Goal: Task Accomplishment & Management: Use online tool/utility

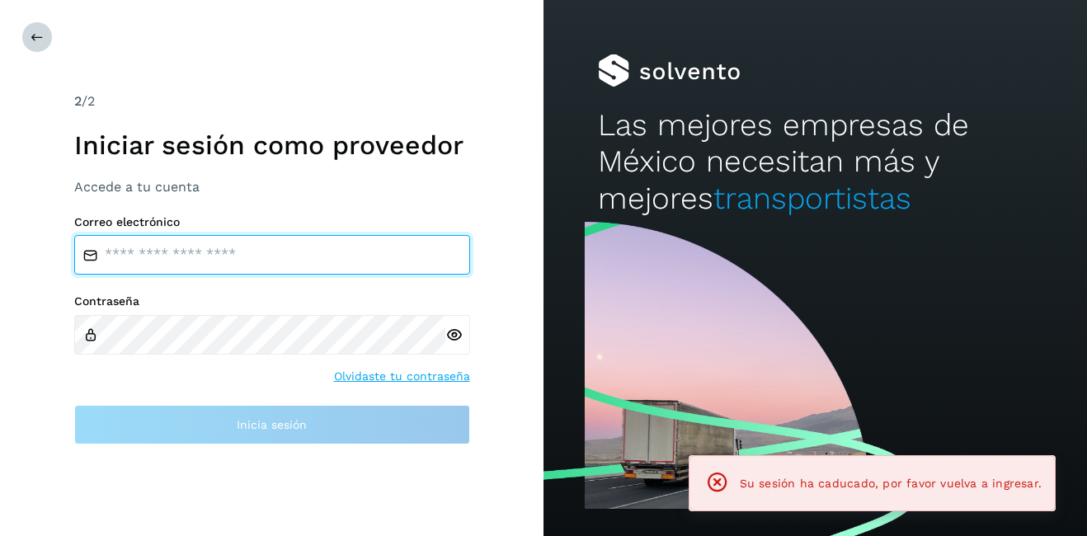
type input "**********"
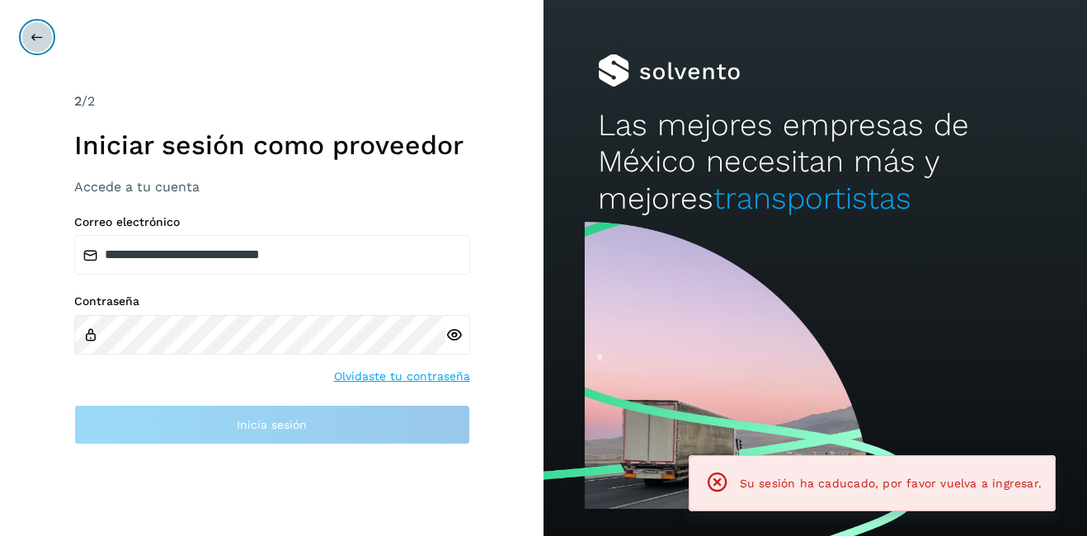
click at [45, 40] on button at bounding box center [36, 36] width 31 height 31
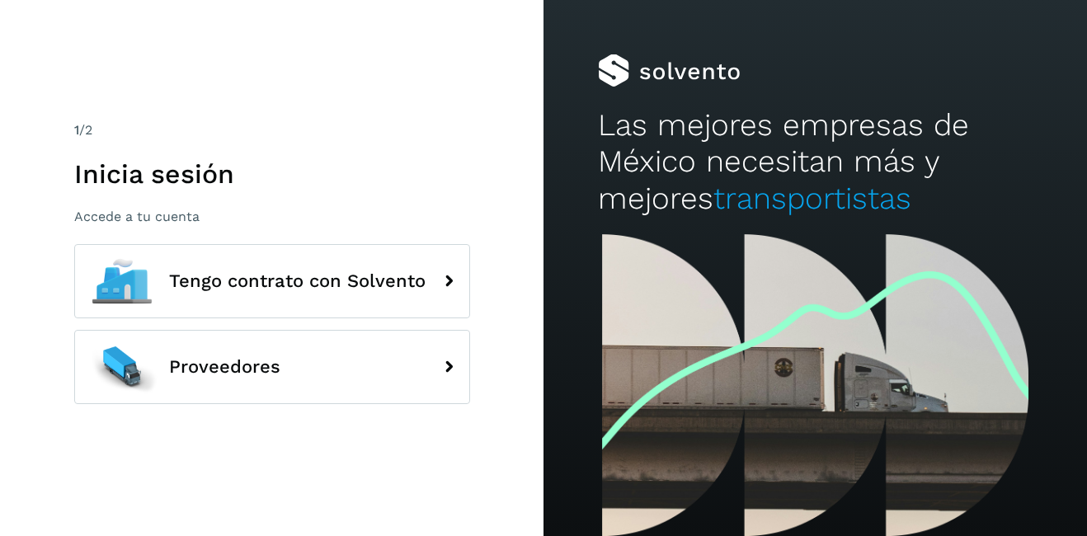
click at [317, 416] on div "1 /2 Inicia sesión Accede a tu cuenta Tengo contrato con Solvento Proveedores" at bounding box center [271, 268] width 543 height 536
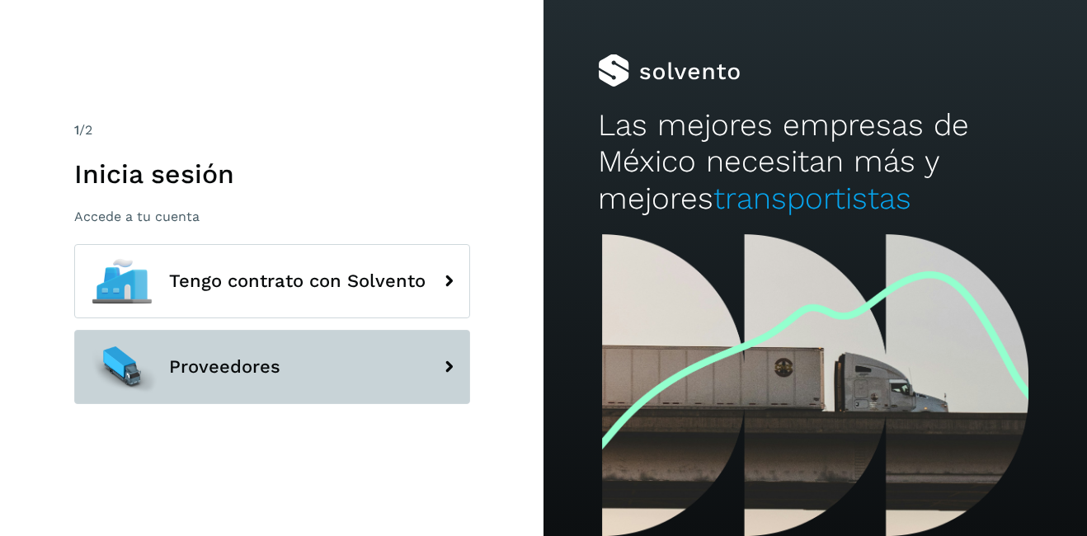
click at [292, 372] on button "Proveedores" at bounding box center [272, 367] width 396 height 74
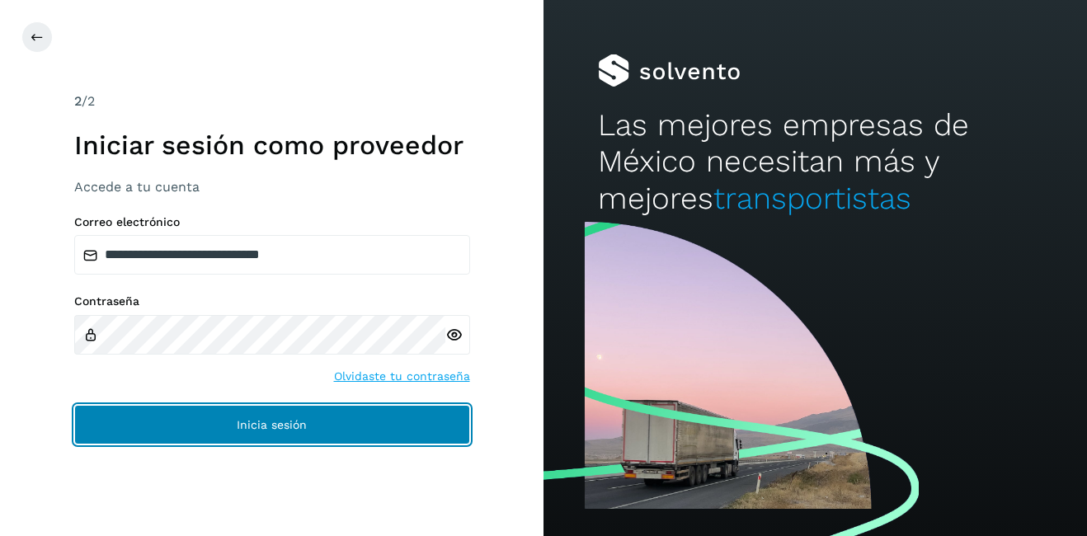
click at [294, 439] on button "Inicia sesión" at bounding box center [272, 425] width 396 height 40
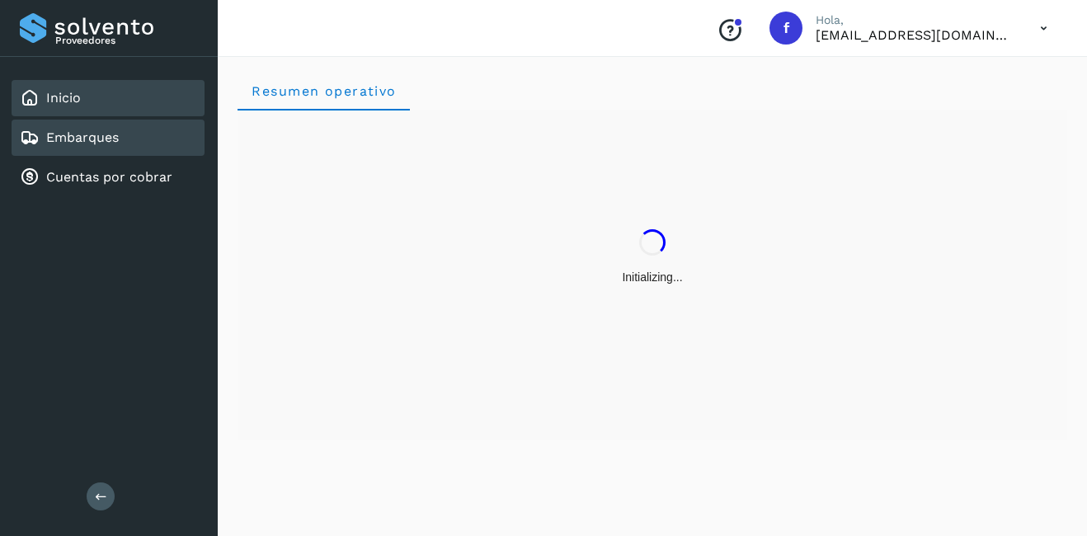
click at [144, 139] on div "Embarques" at bounding box center [108, 138] width 193 height 36
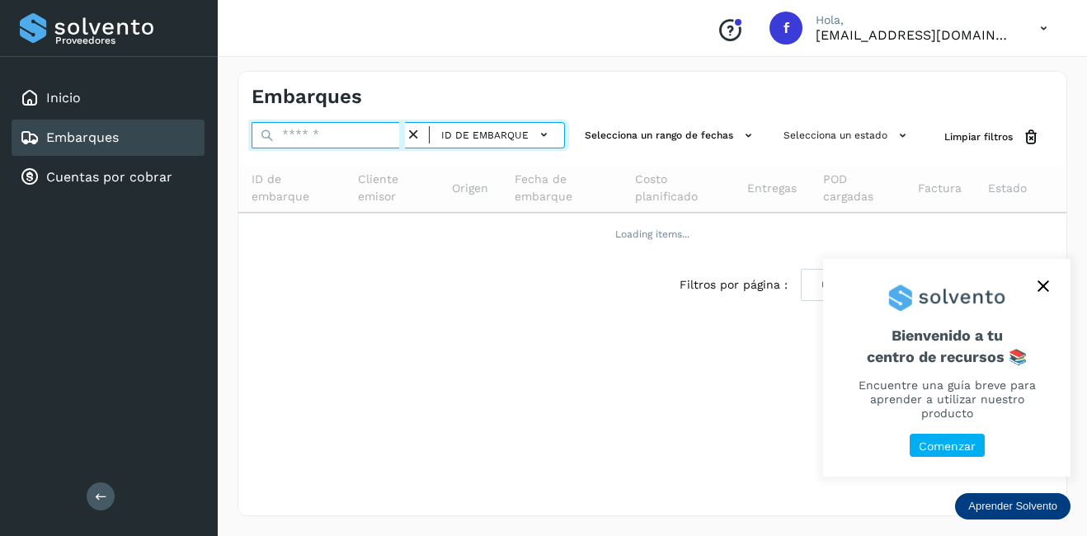
click at [292, 142] on input "text" at bounding box center [328, 135] width 153 height 26
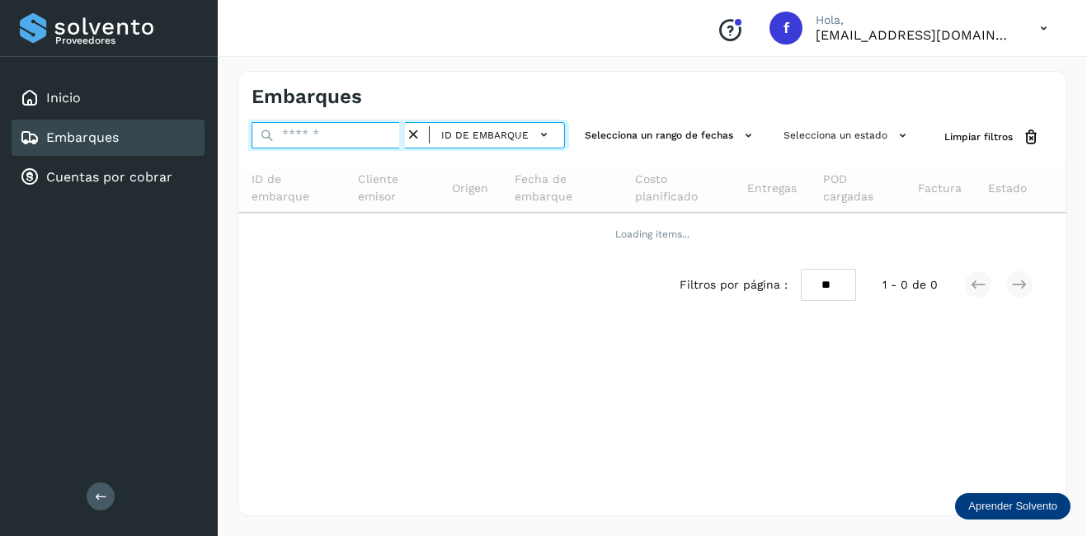
click at [334, 134] on input "text" at bounding box center [328, 135] width 153 height 26
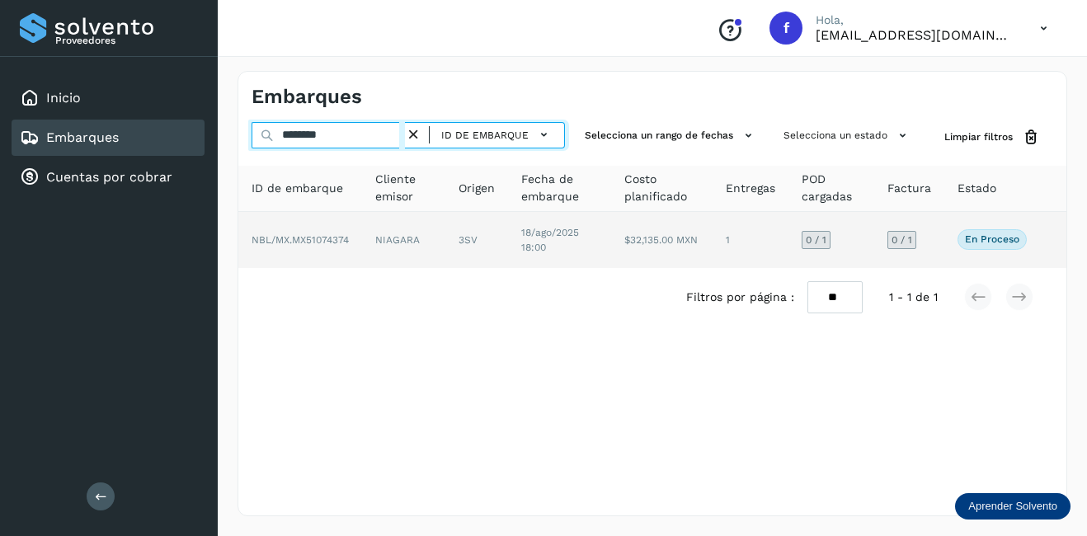
type input "********"
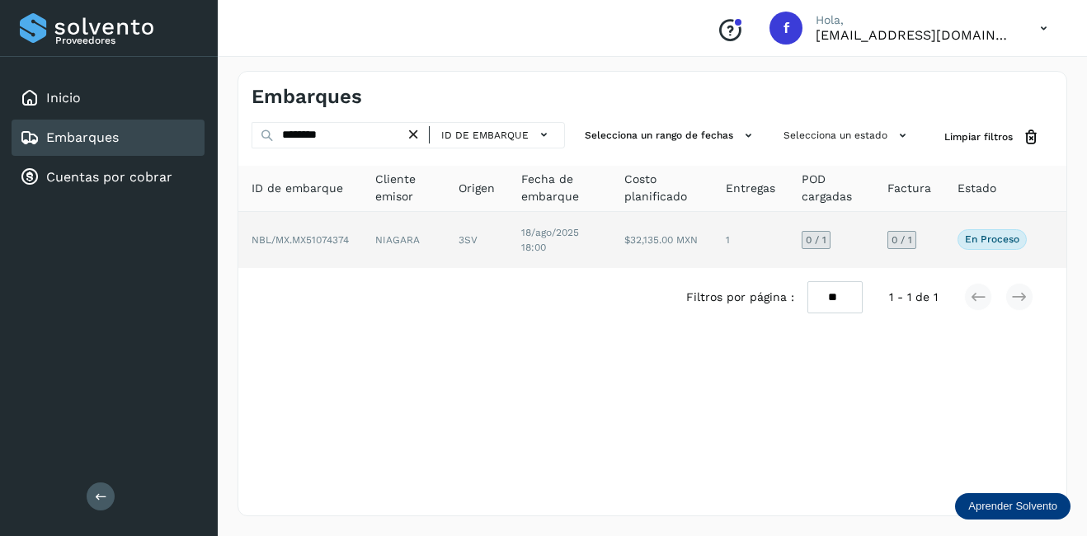
click at [362, 245] on td "NBL/MX.MX51074374" at bounding box center [403, 240] width 83 height 56
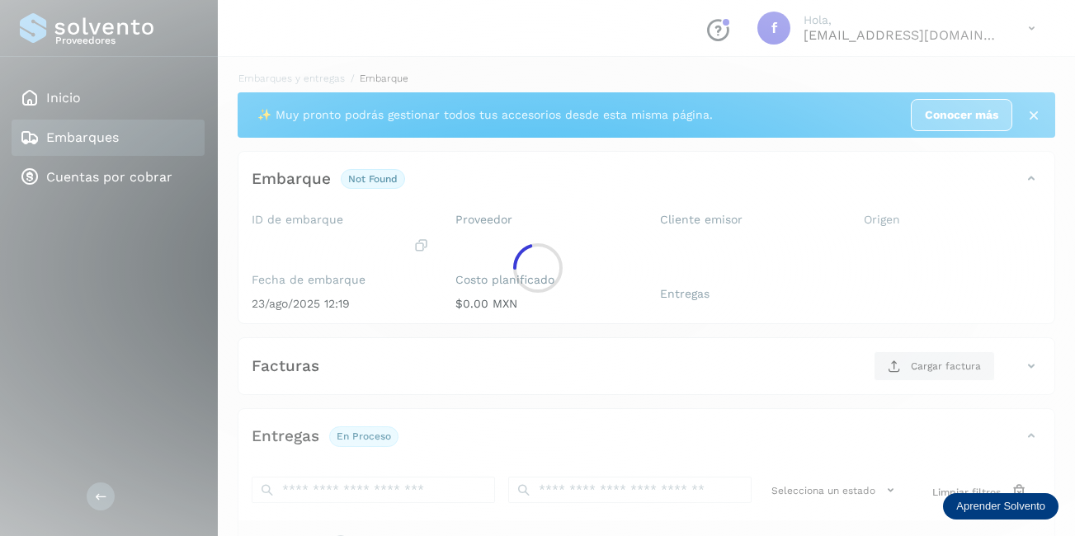
click at [315, 231] on div at bounding box center [537, 268] width 1075 height 536
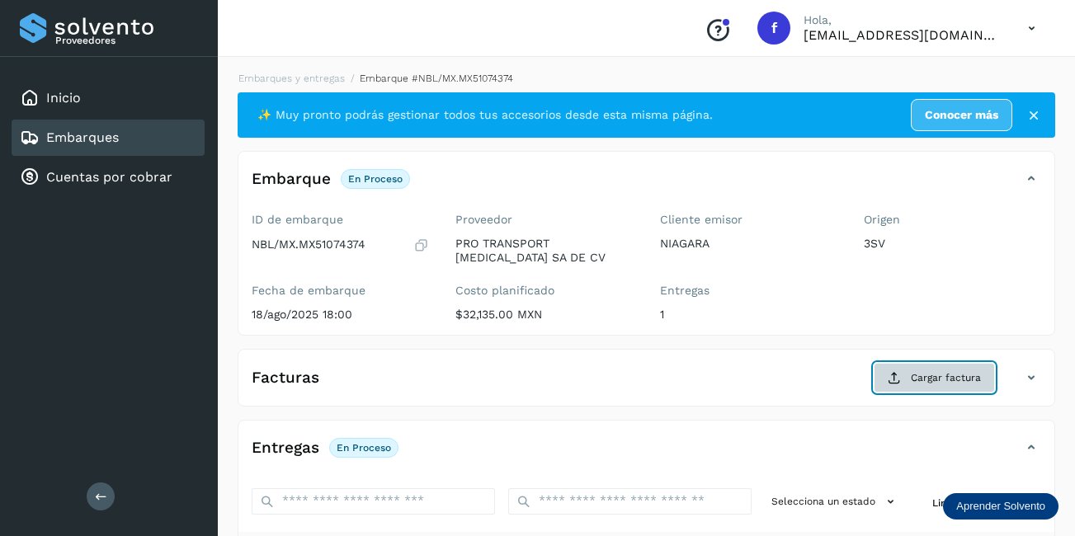
click at [901, 379] on button "Cargar factura" at bounding box center [933, 378] width 121 height 30
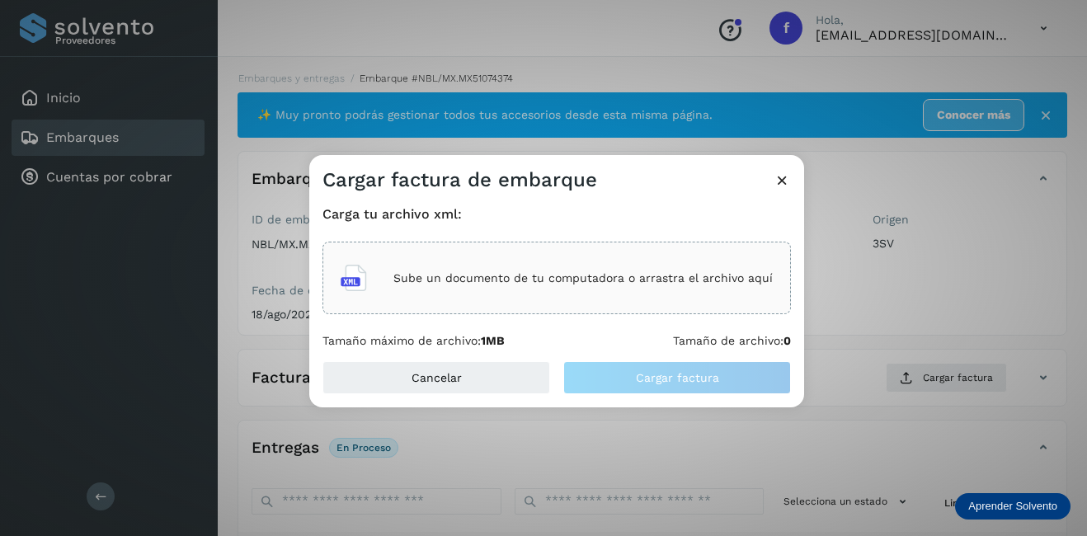
click at [484, 287] on div "Sube un documento de tu computadora o arrastra el archivo aquí" at bounding box center [557, 278] width 432 height 45
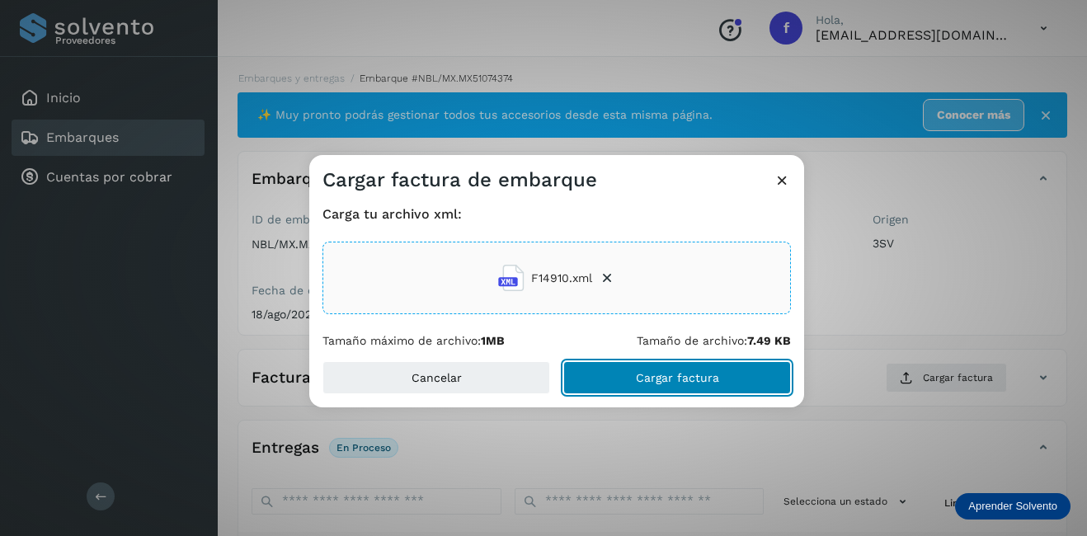
click at [689, 389] on button "Cargar factura" at bounding box center [677, 377] width 228 height 33
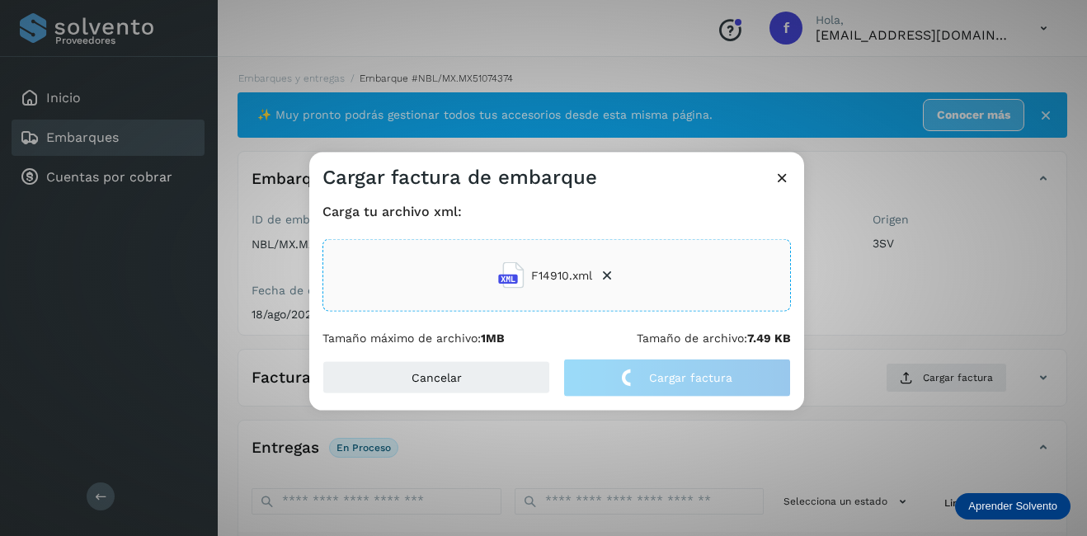
click at [868, 310] on div "Cargar factura de embarque Carga tu archivo xml: F14910.xml Tamaño máximo de ar…" at bounding box center [543, 268] width 1087 height 536
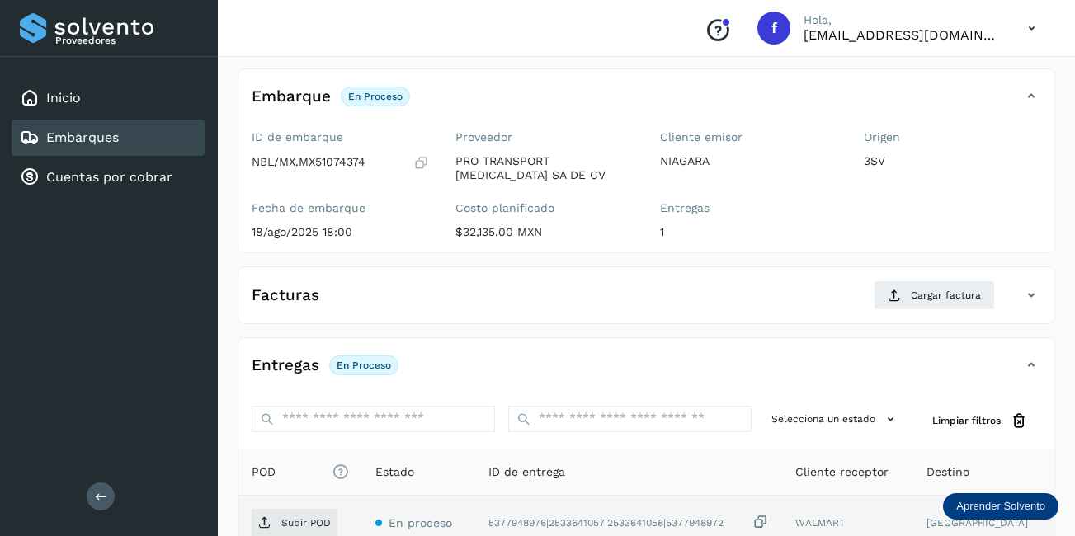
scroll to position [165, 0]
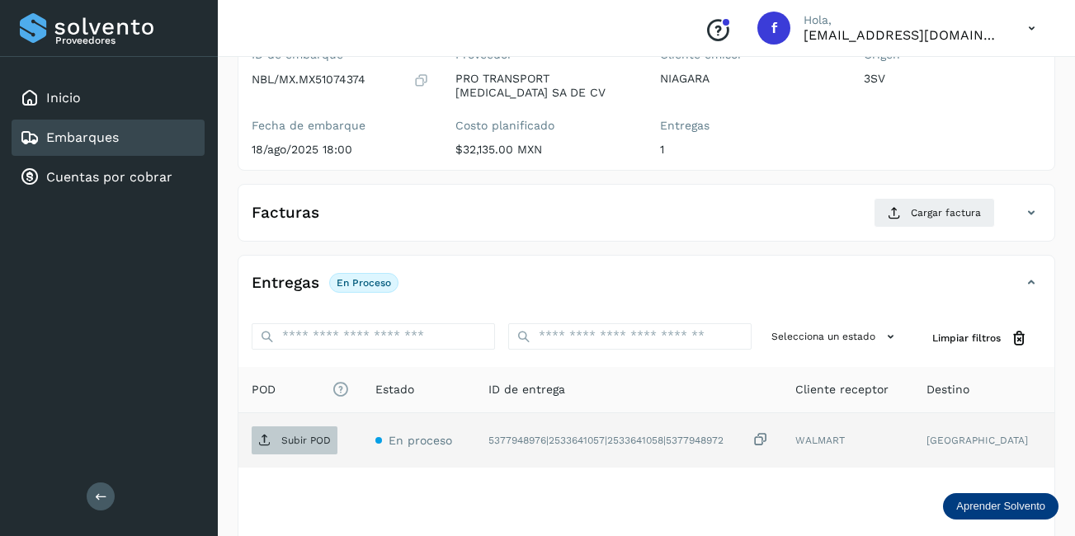
click at [313, 435] on p "Subir POD" at bounding box center [305, 441] width 49 height 12
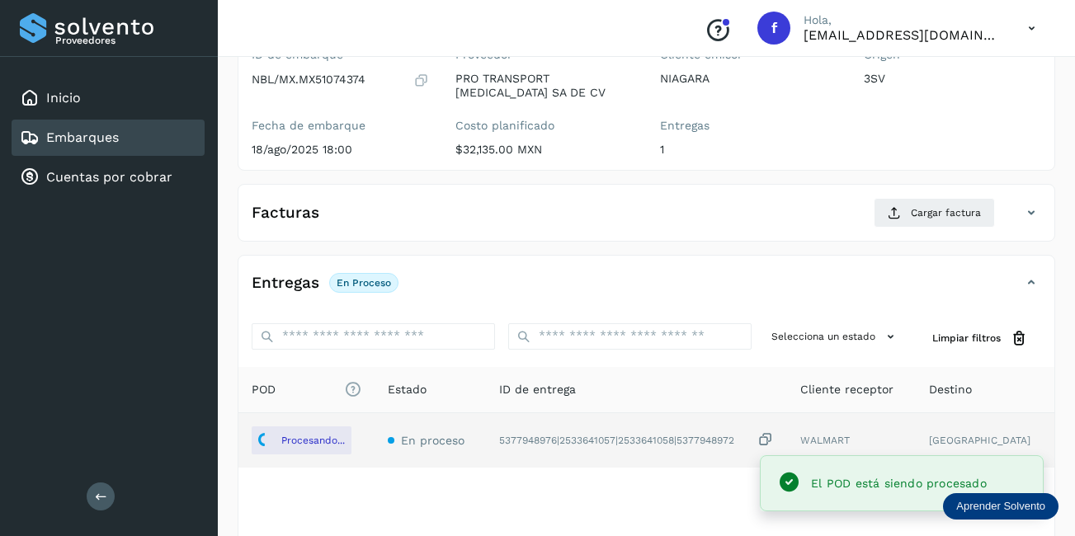
scroll to position [0, 0]
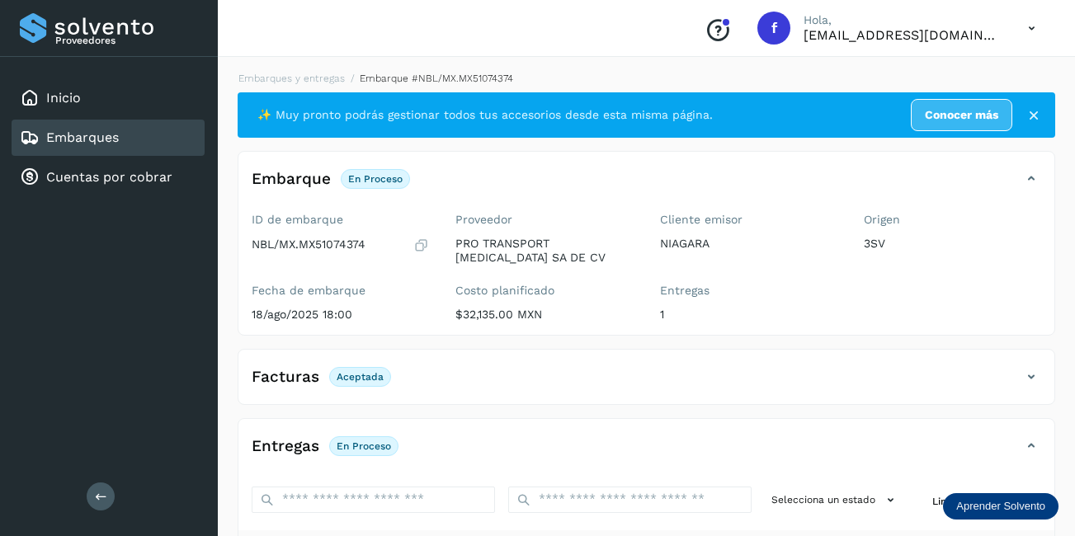
click at [153, 131] on div "Embarques" at bounding box center [108, 138] width 193 height 36
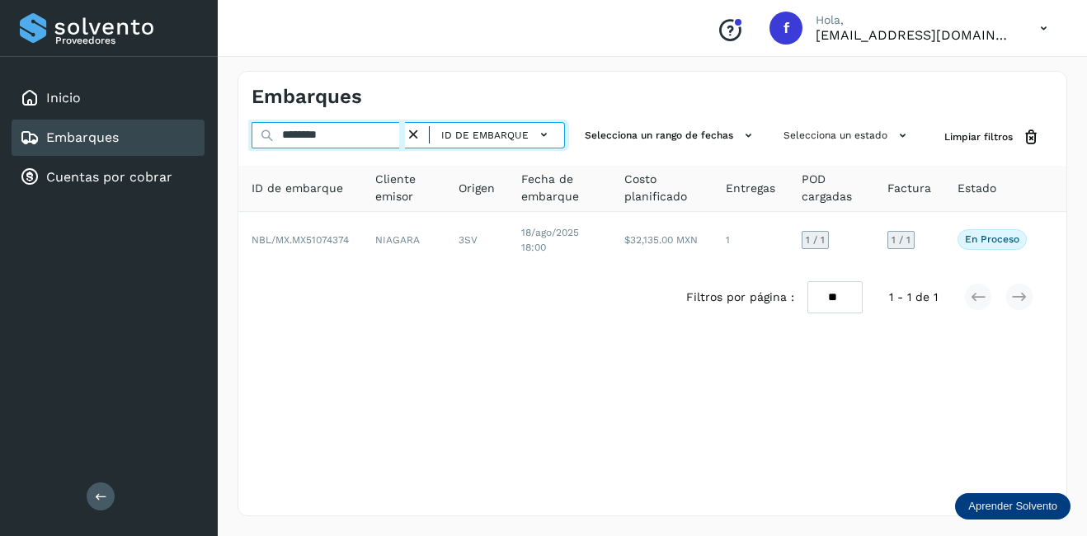
drag, startPoint x: 339, startPoint y: 134, endPoint x: 266, endPoint y: 134, distance: 72.6
click at [266, 134] on div "******** ID de embarque" at bounding box center [408, 137] width 313 height 31
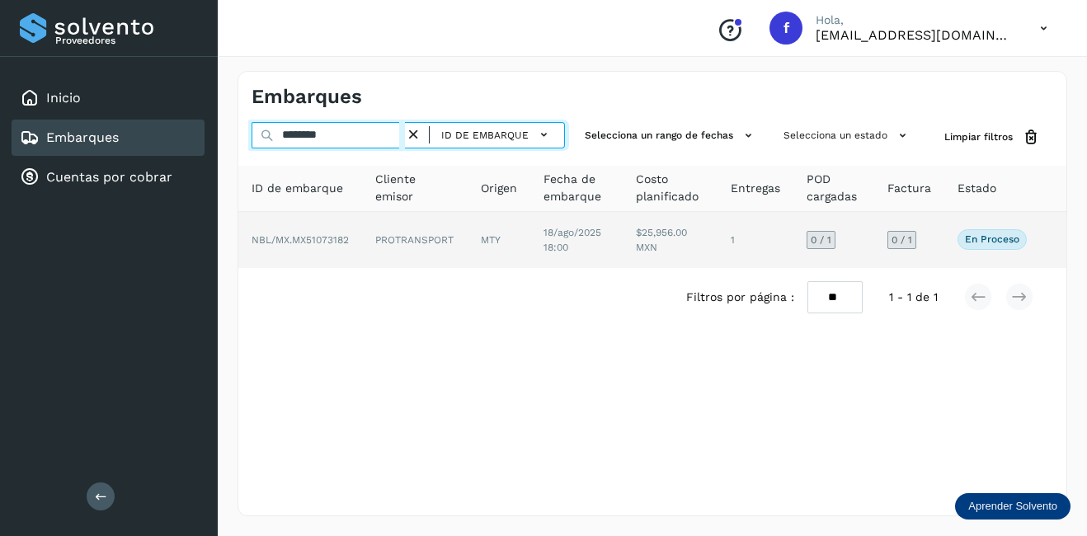
type input "********"
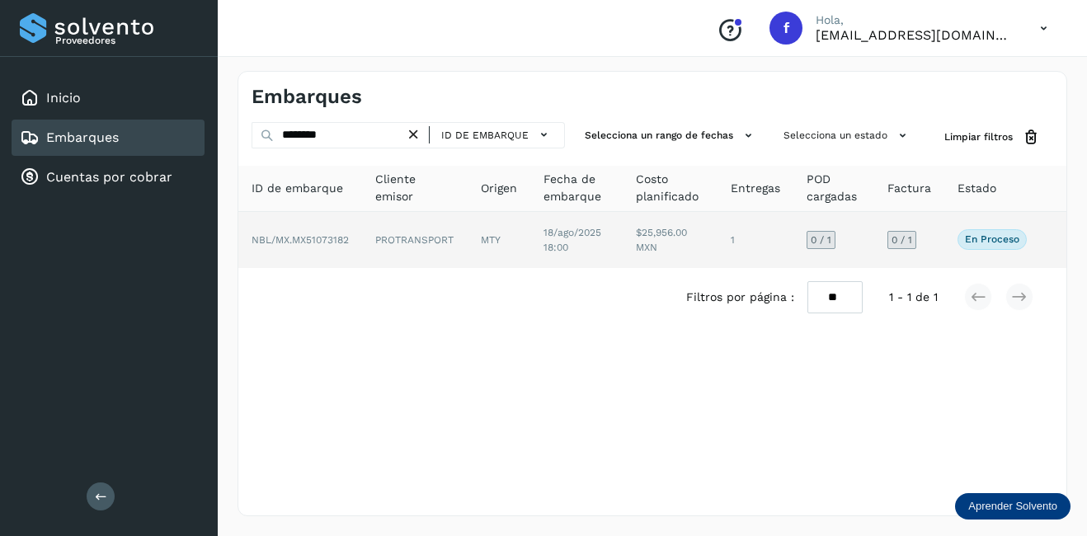
click at [468, 234] on td "PROTRANSPORT" at bounding box center [499, 240] width 63 height 56
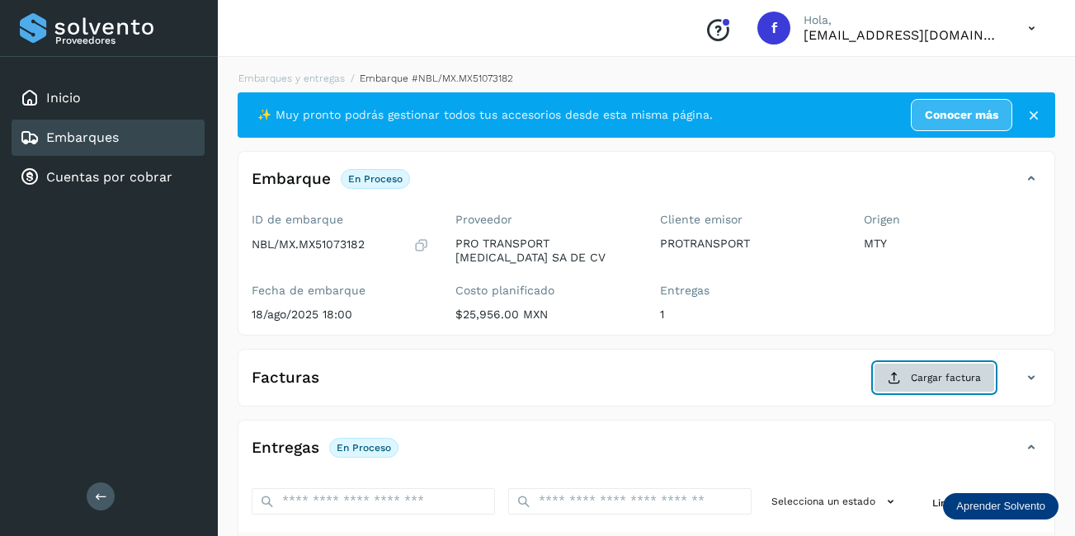
click at [943, 372] on span "Cargar factura" at bounding box center [945, 377] width 70 height 15
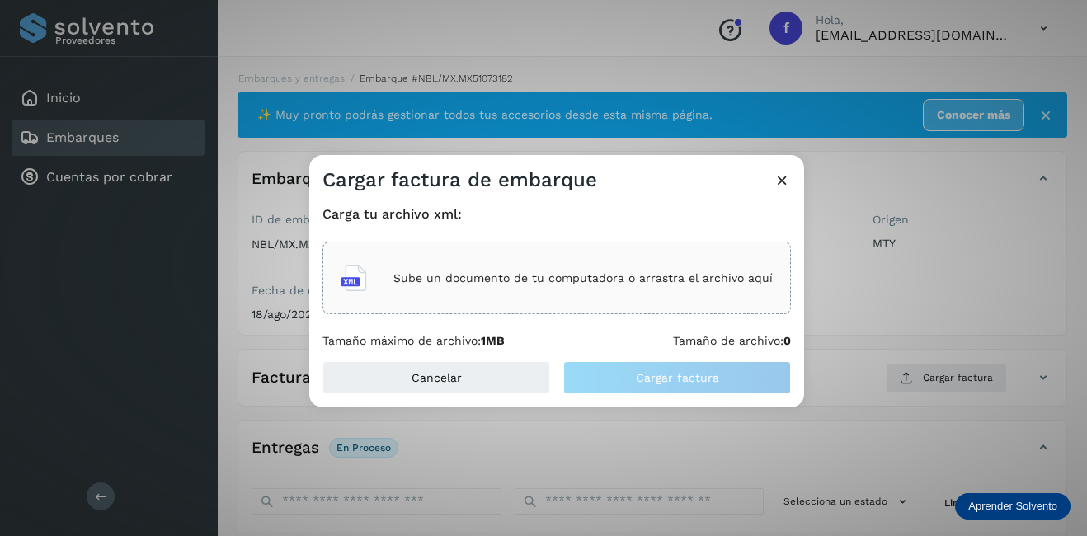
click at [583, 275] on p "Sube un documento de tu computadora o arrastra el archivo aquí" at bounding box center [582, 278] width 379 height 14
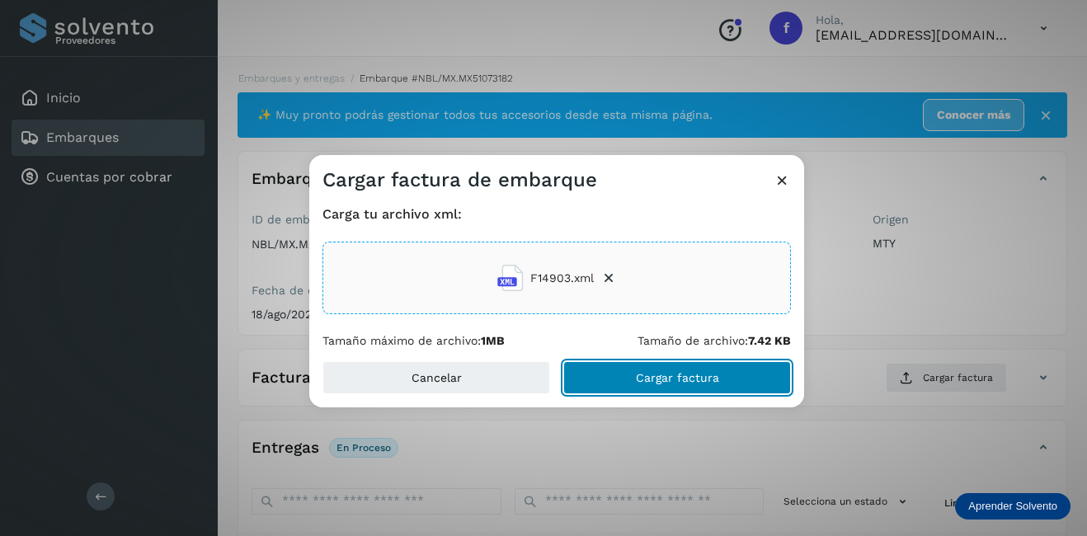
click at [670, 382] on span "Cargar factura" at bounding box center [677, 378] width 83 height 12
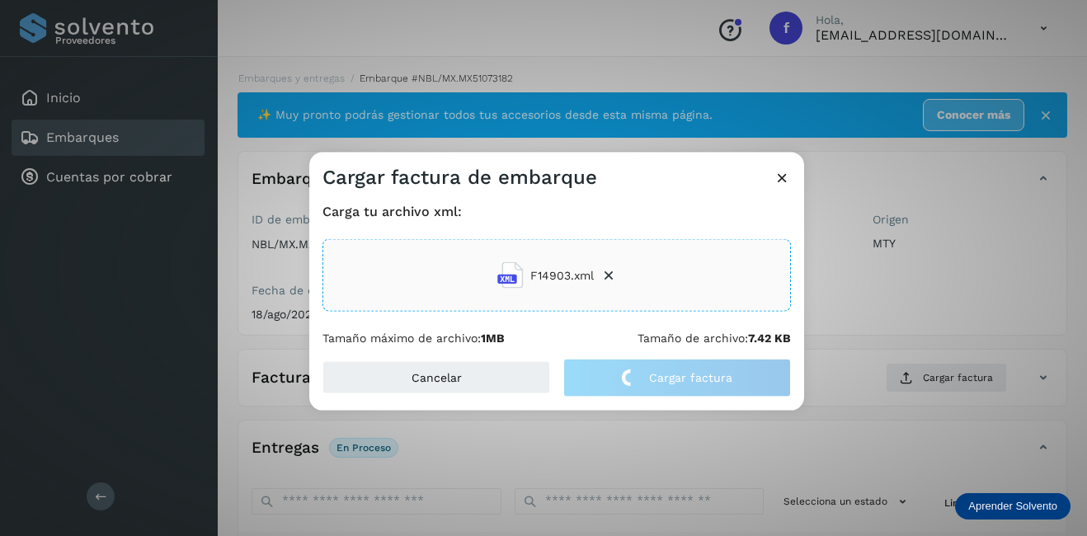
click at [894, 304] on div "Cargar factura de embarque Carga tu archivo xml: F14903.xml Tamaño máximo de ar…" at bounding box center [543, 268] width 1087 height 536
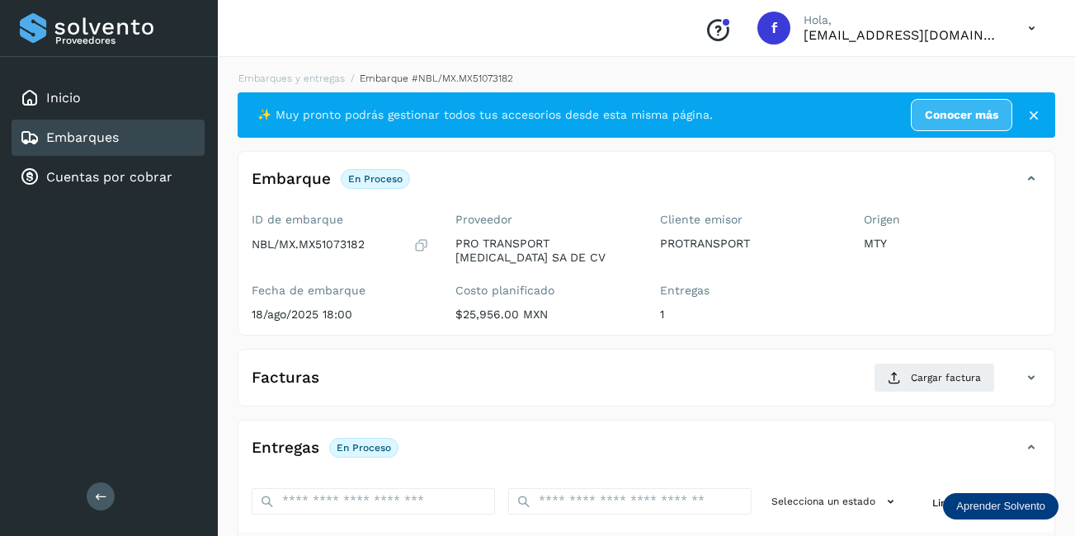
scroll to position [247, 0]
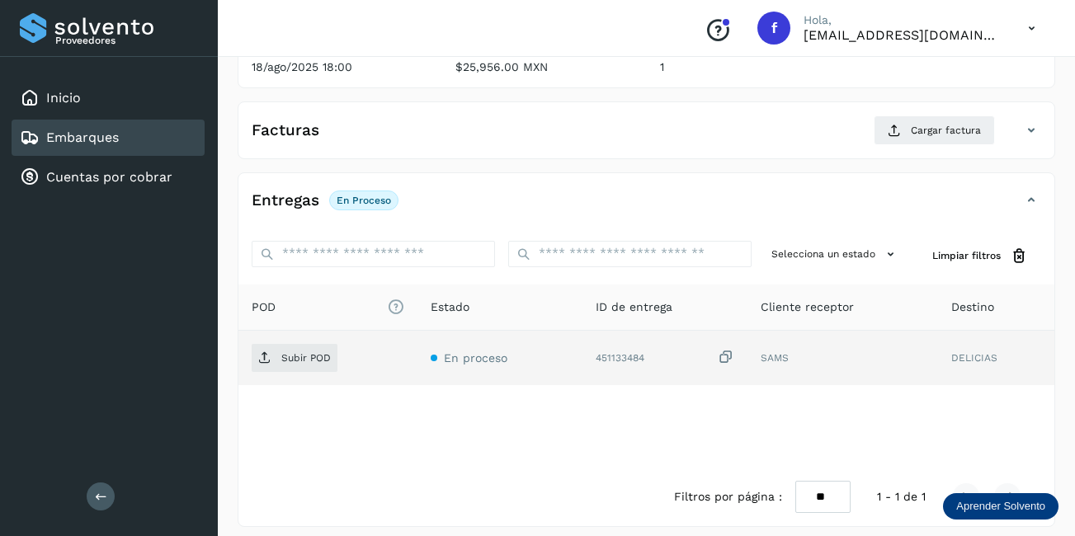
click at [417, 374] on td "Subir POD" at bounding box center [499, 358] width 165 height 54
click at [294, 360] on p "Subir POD" at bounding box center [305, 358] width 49 height 12
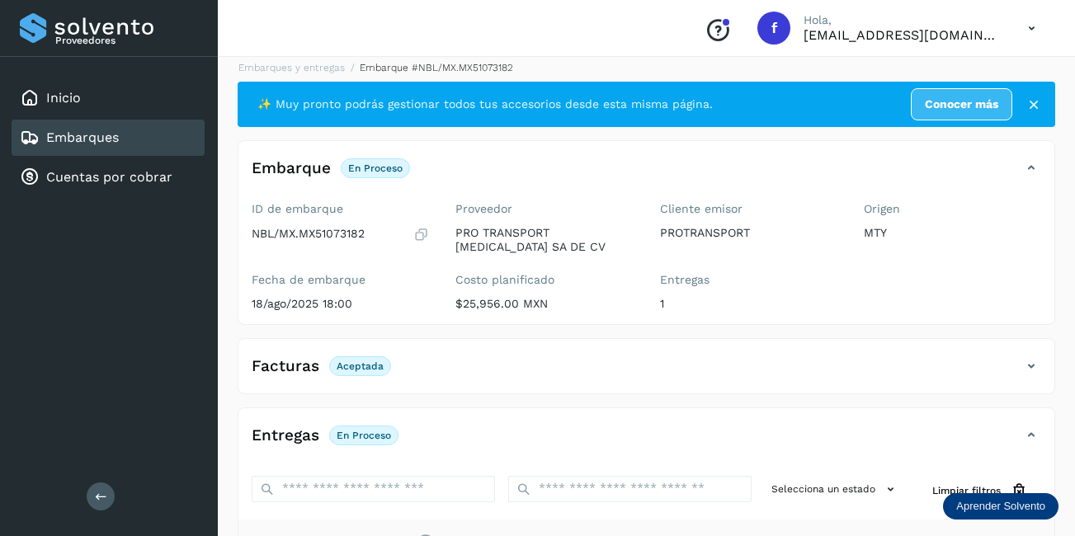
scroll to position [0, 0]
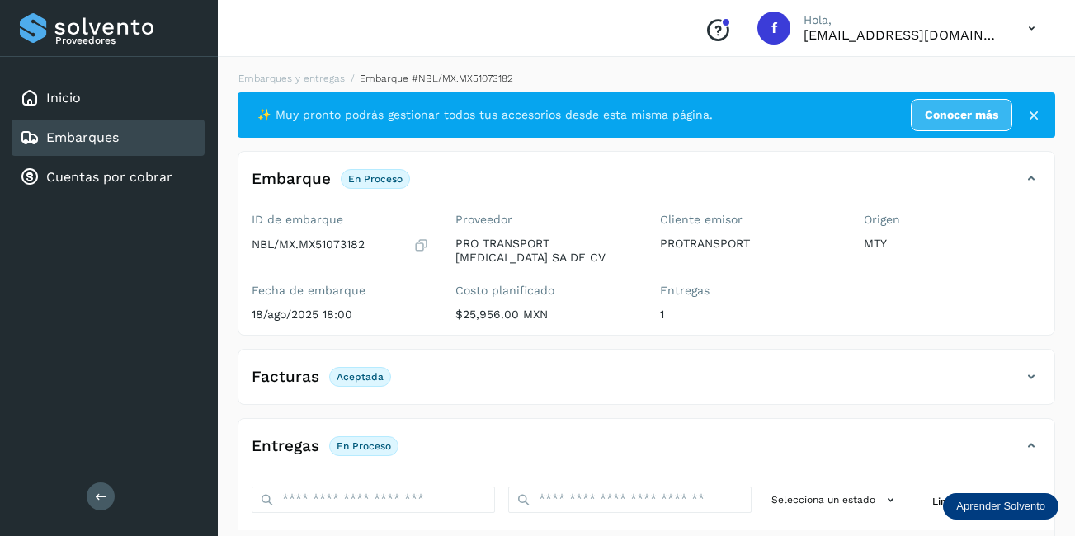
click at [92, 141] on link "Embarques" at bounding box center [82, 137] width 73 height 16
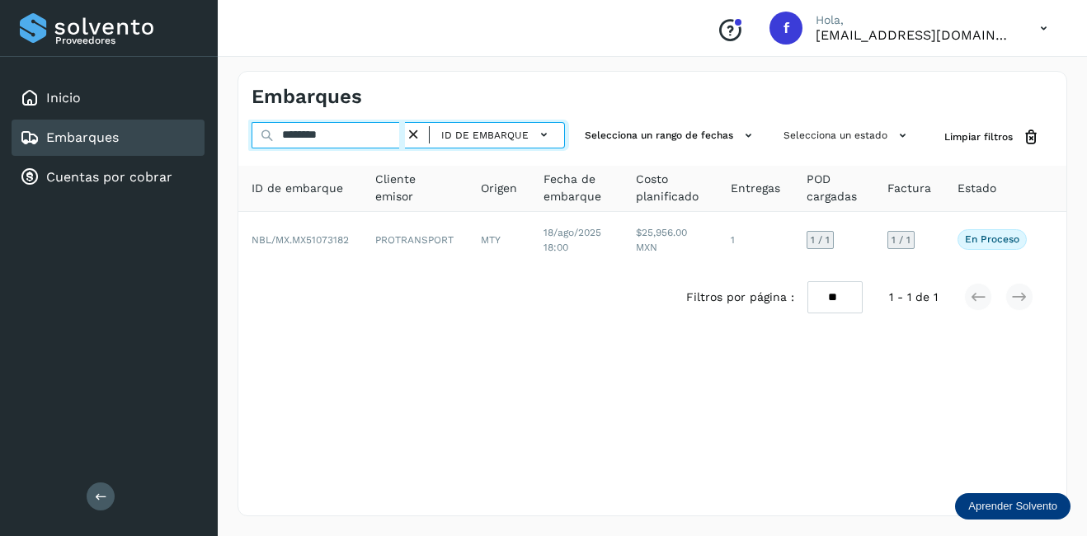
drag, startPoint x: 332, startPoint y: 138, endPoint x: 210, endPoint y: 134, distance: 122.1
click at [212, 134] on div "Proveedores Inicio Embarques Cuentas por cobrar Salir Conoce nuestros beneficio…" at bounding box center [543, 268] width 1087 height 536
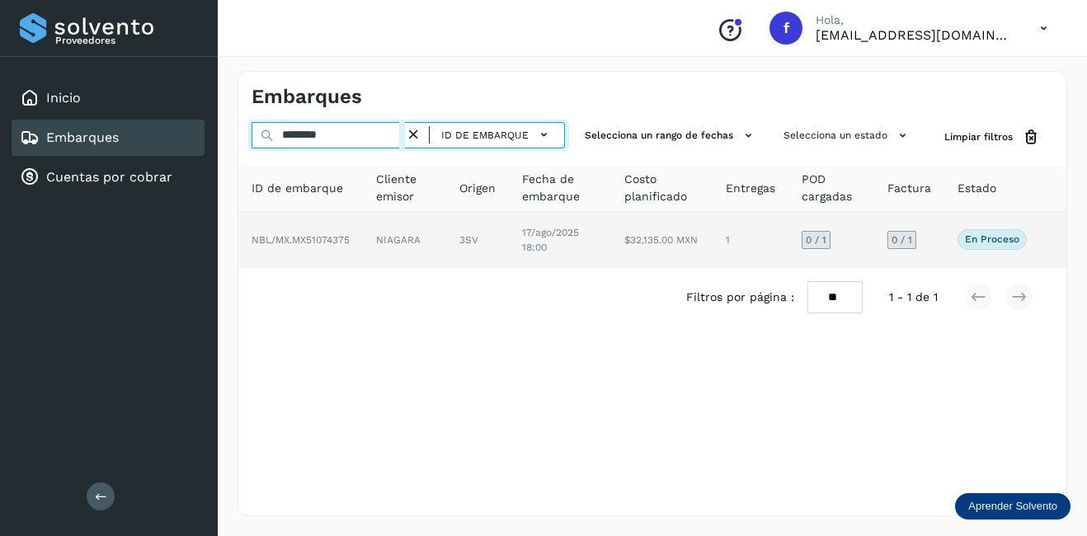
type input "********"
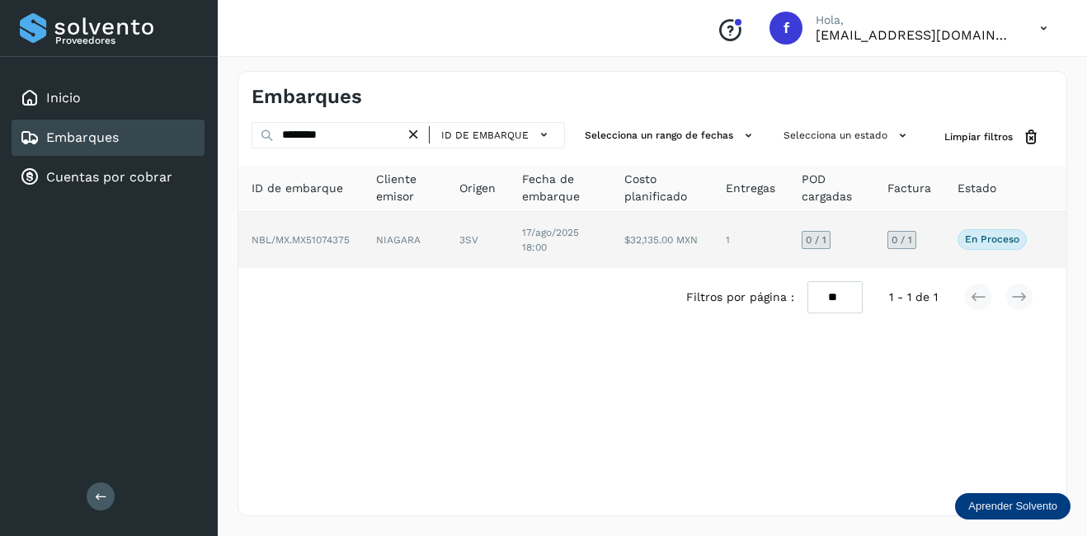
click at [363, 246] on td "NBL/MX.MX51074375" at bounding box center [404, 240] width 83 height 56
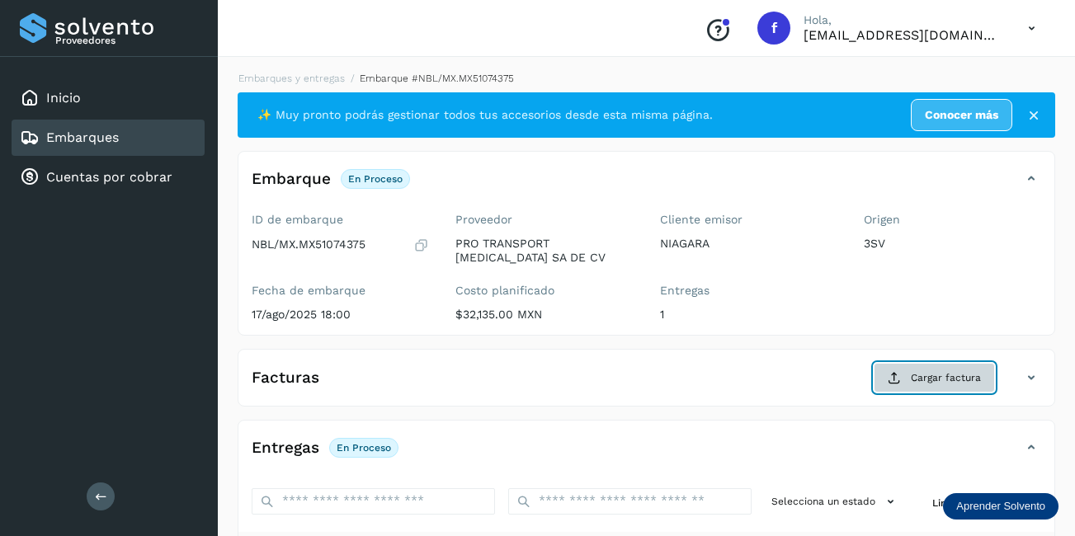
click at [915, 378] on span "Cargar factura" at bounding box center [945, 377] width 70 height 15
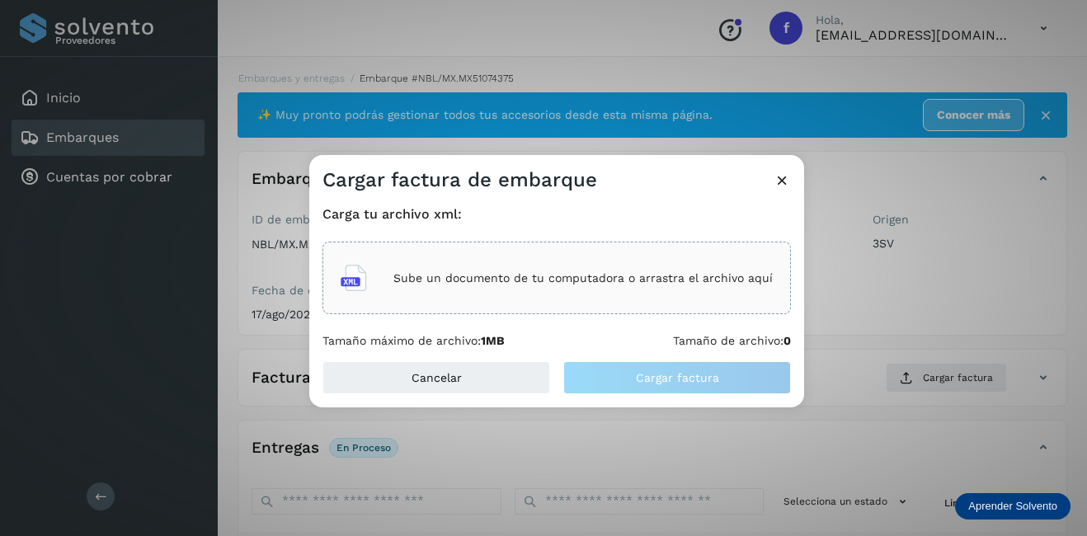
click at [501, 289] on div "Sube un documento de tu computadora o arrastra el archivo aquí" at bounding box center [557, 278] width 432 height 45
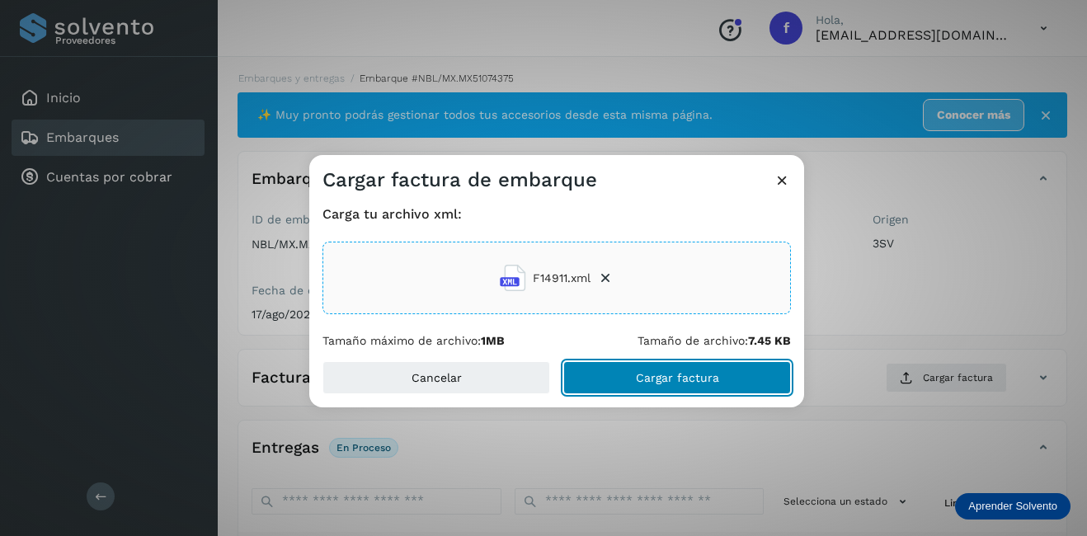
click at [643, 377] on span "Cargar factura" at bounding box center [677, 378] width 83 height 12
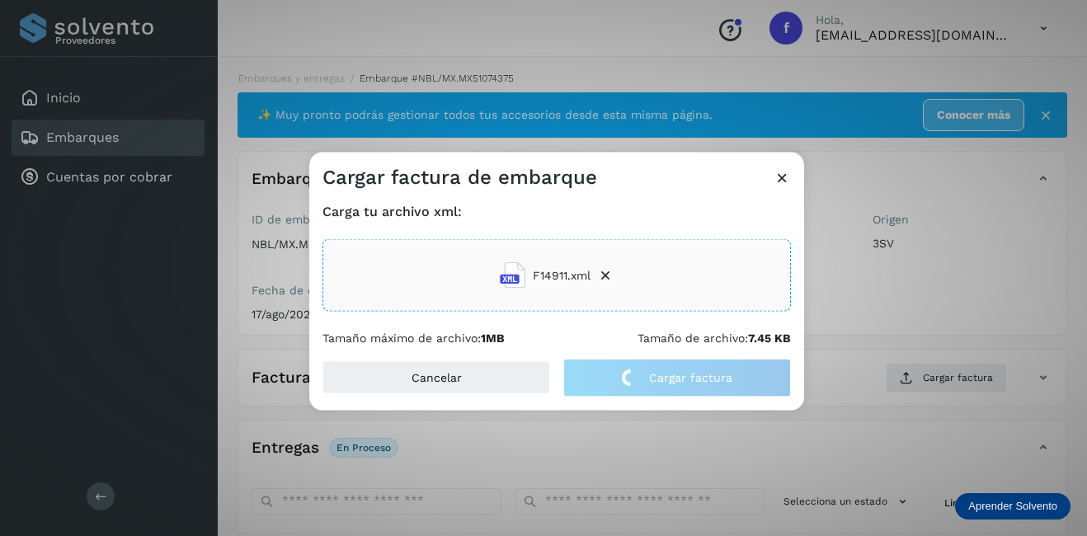
click at [999, 291] on div "Cargar factura de embarque Carga tu archivo xml: F14911.xml Tamaño máximo de ar…" at bounding box center [543, 268] width 1087 height 536
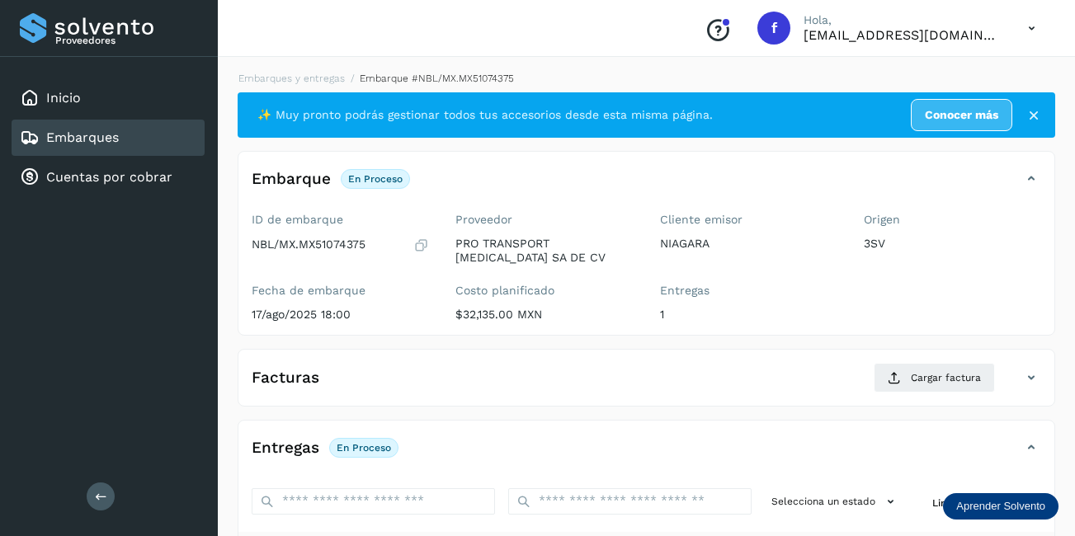
scroll to position [258, 0]
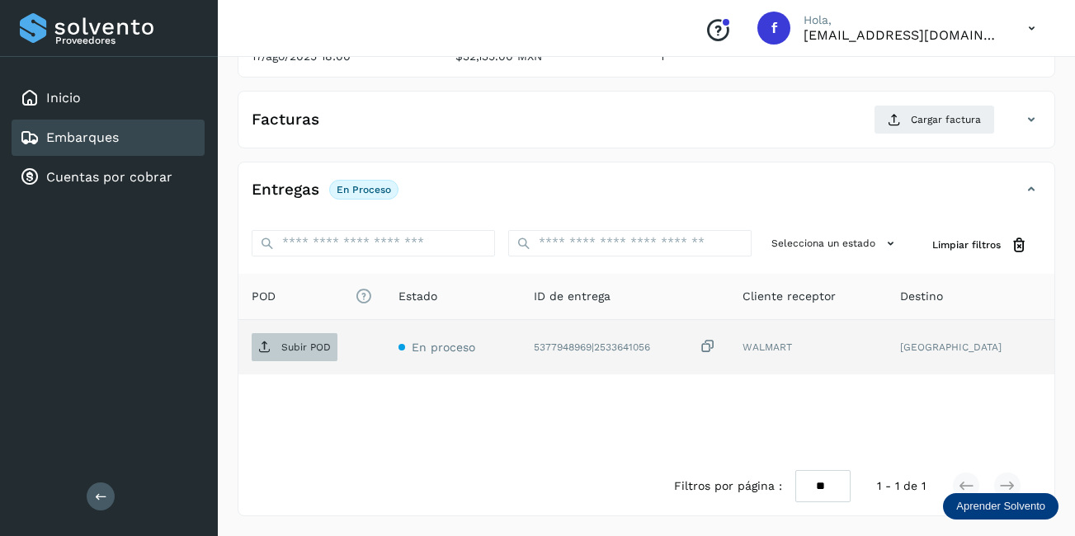
click at [301, 350] on p "Subir POD" at bounding box center [305, 347] width 49 height 12
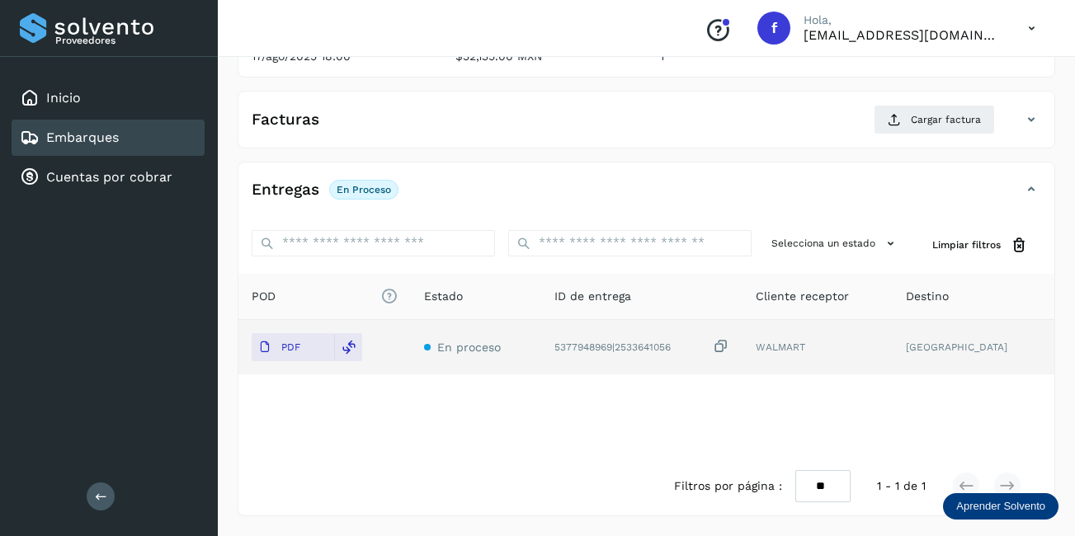
drag, startPoint x: 145, startPoint y: 132, endPoint x: 143, endPoint y: 314, distance: 182.3
click at [143, 314] on div "Proveedores Inicio Embarques Cuentas por cobrar Salir" at bounding box center [109, 268] width 218 height 536
drag, startPoint x: 143, startPoint y: 314, endPoint x: 241, endPoint y: 164, distance: 179.3
click at [241, 164] on div "Entregas En proceso Selecciona un estado Limpiar filtros POD El tamaño máximo d…" at bounding box center [645, 339] width 817 height 355
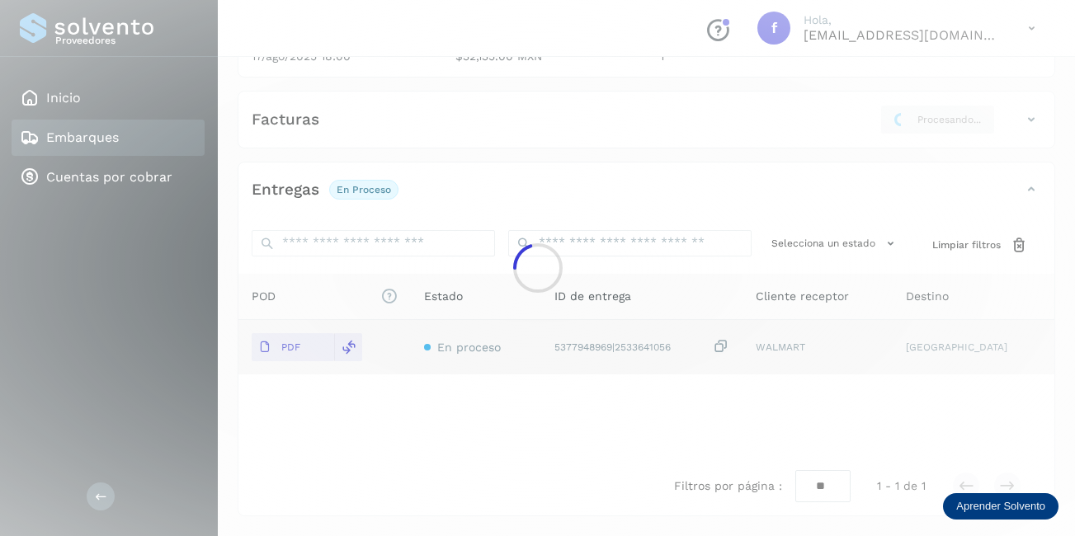
scroll to position [256, 0]
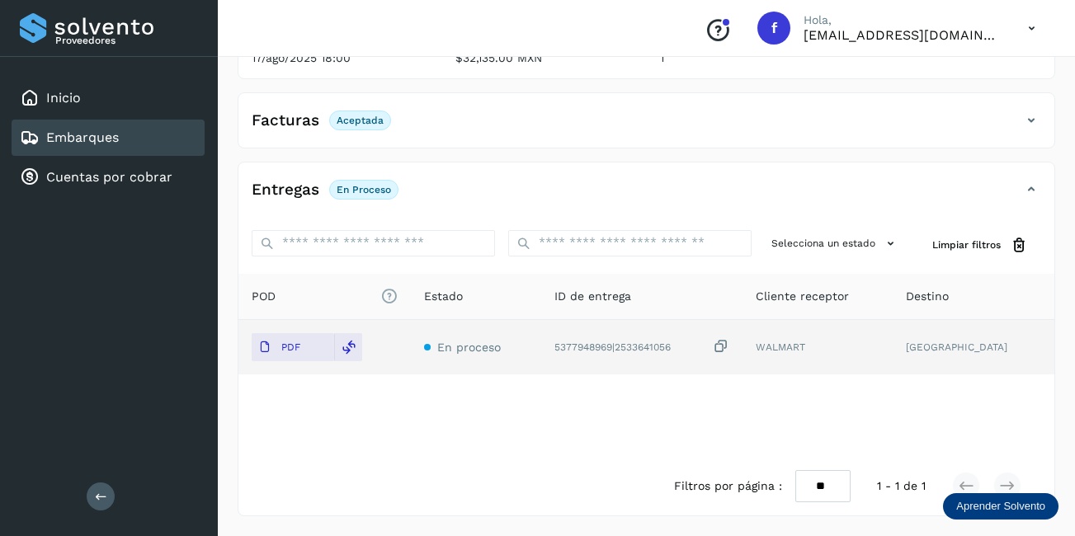
click at [114, 148] on div "Embarques" at bounding box center [108, 138] width 193 height 36
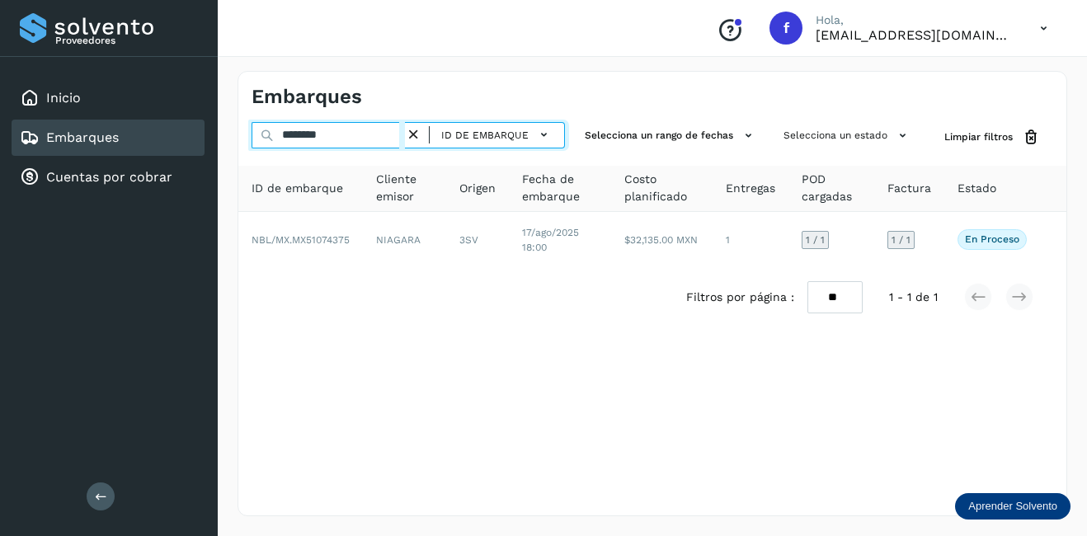
click at [367, 124] on input "********" at bounding box center [328, 135] width 153 height 26
drag, startPoint x: 363, startPoint y: 129, endPoint x: 171, endPoint y: 142, distance: 192.6
click at [176, 142] on div "Proveedores Inicio Embarques Cuentas por cobrar Salir Conoce nuestros beneficio…" at bounding box center [543, 268] width 1087 height 536
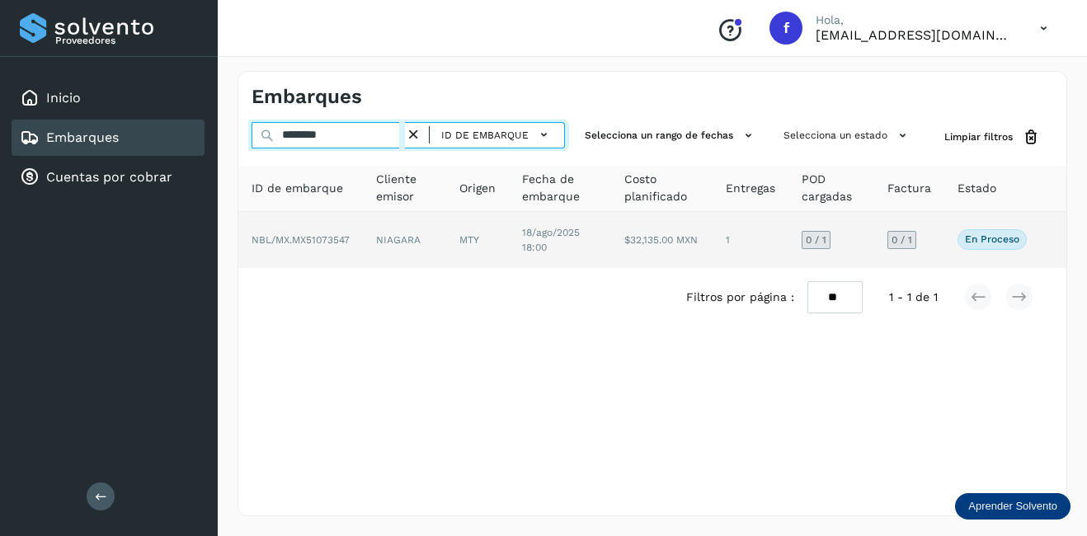
type input "********"
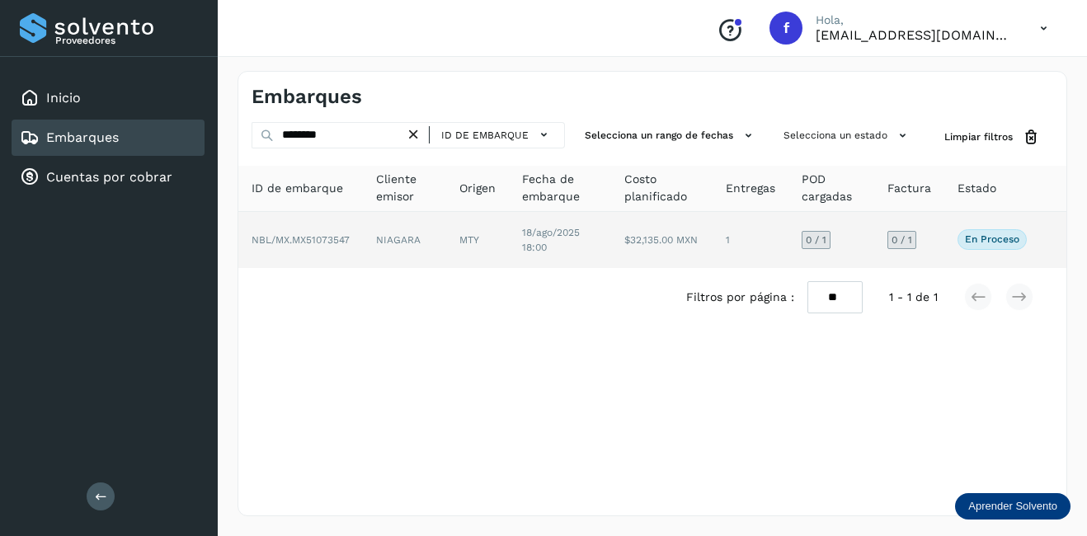
click at [446, 245] on td "NIAGARA" at bounding box center [477, 240] width 63 height 56
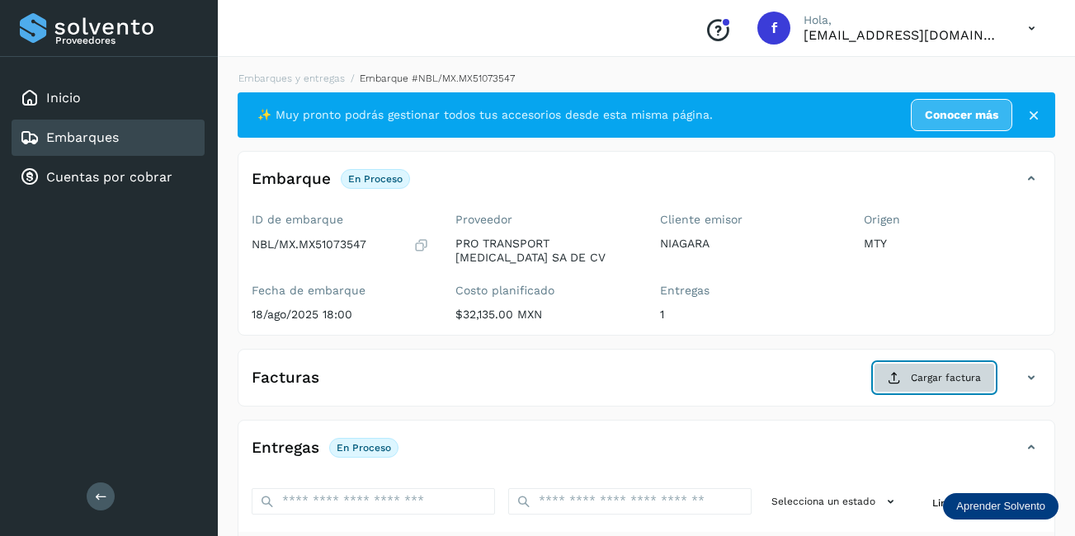
click at [886, 386] on button "Cargar factura" at bounding box center [933, 378] width 121 height 30
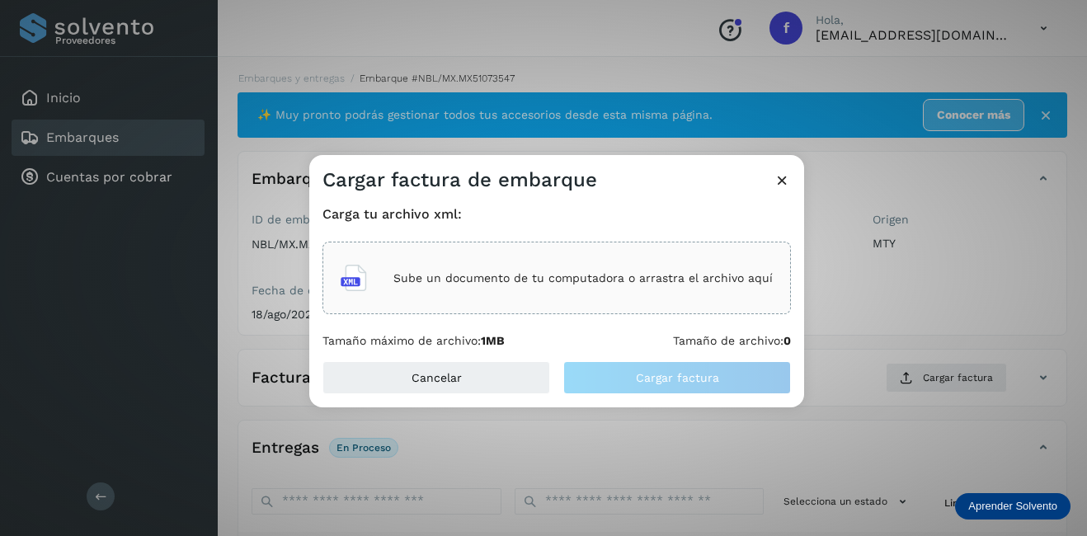
click at [435, 281] on p "Sube un documento de tu computadora o arrastra el archivo aquí" at bounding box center [582, 278] width 379 height 14
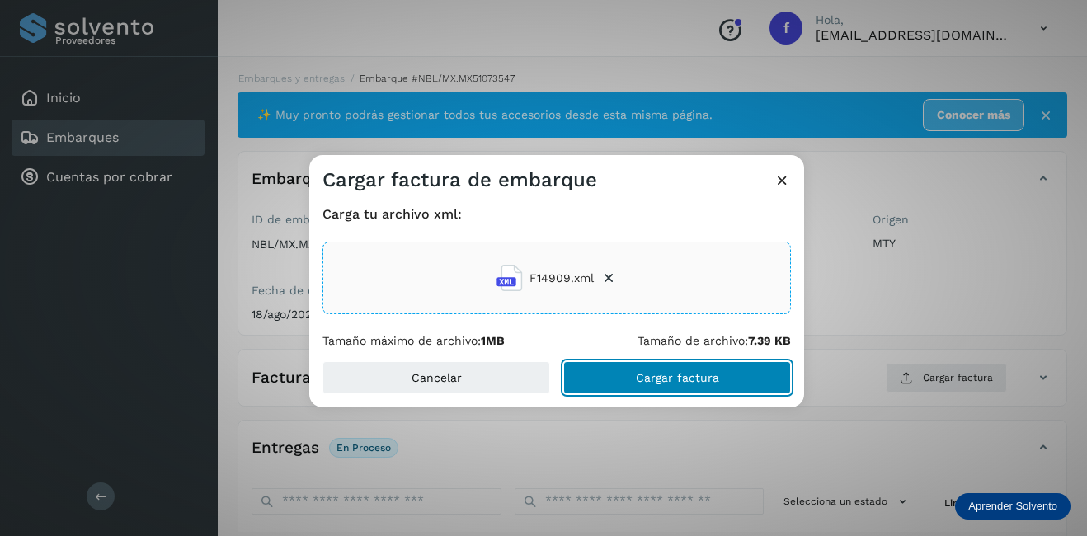
click at [658, 387] on button "Cargar factura" at bounding box center [677, 377] width 228 height 33
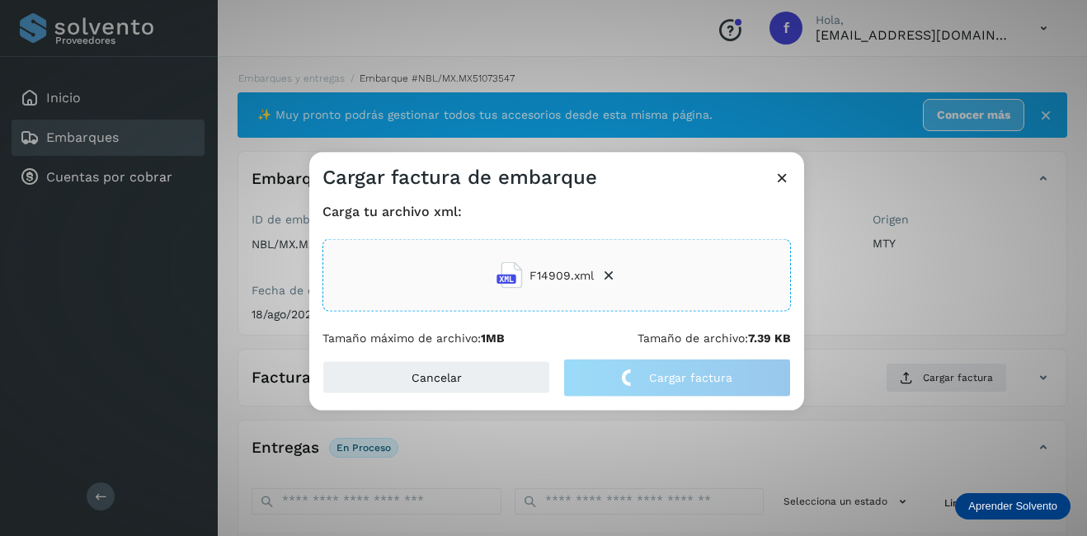
drag, startPoint x: 853, startPoint y: 304, endPoint x: 744, endPoint y: 304, distance: 108.9
click at [853, 304] on div "Cargar factura de embarque Carga tu archivo xml: F14909.xml Tamaño máximo de ar…" at bounding box center [543, 268] width 1087 height 536
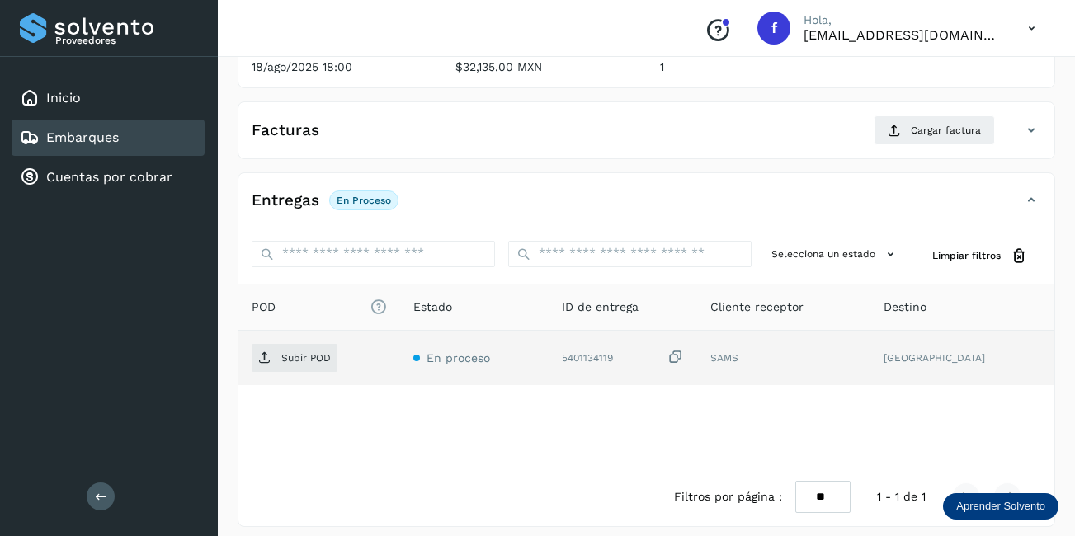
scroll to position [258, 0]
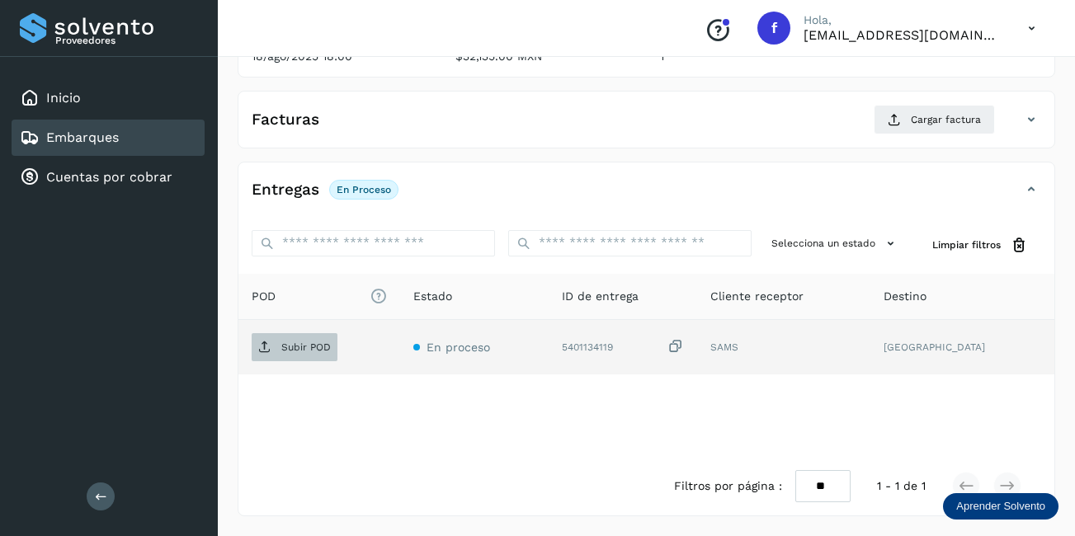
click at [263, 358] on span "Subir POD" at bounding box center [295, 347] width 86 height 26
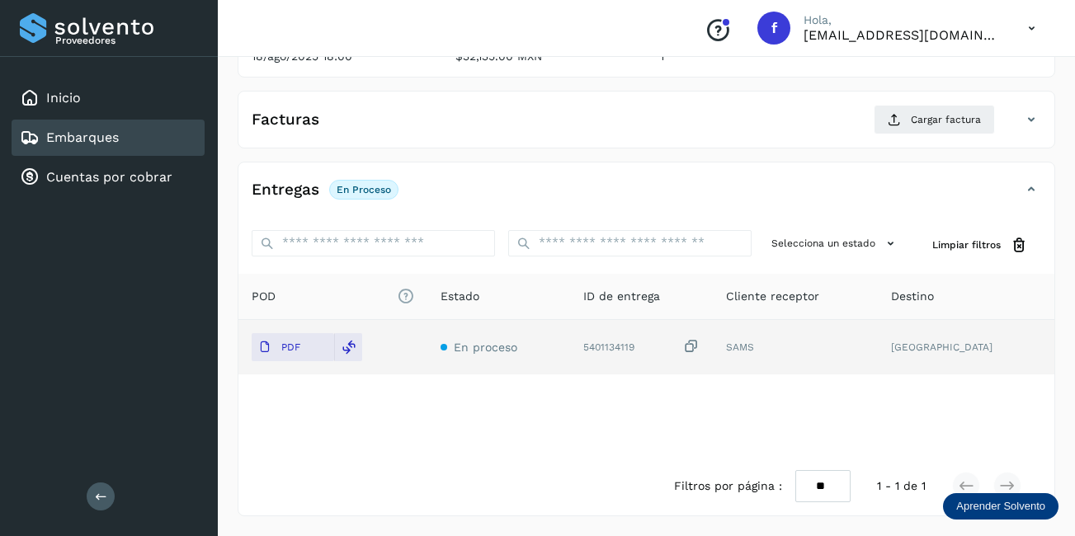
scroll to position [0, 0]
